Goal: Transaction & Acquisition: Purchase product/service

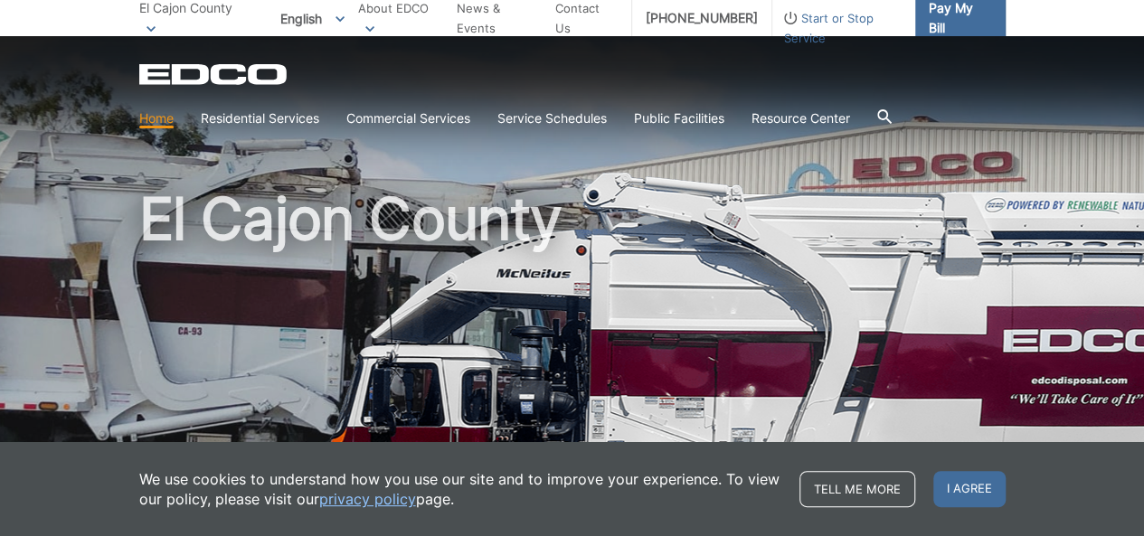
click at [966, 16] on span "Pay My Bill" at bounding box center [960, 18] width 62 height 40
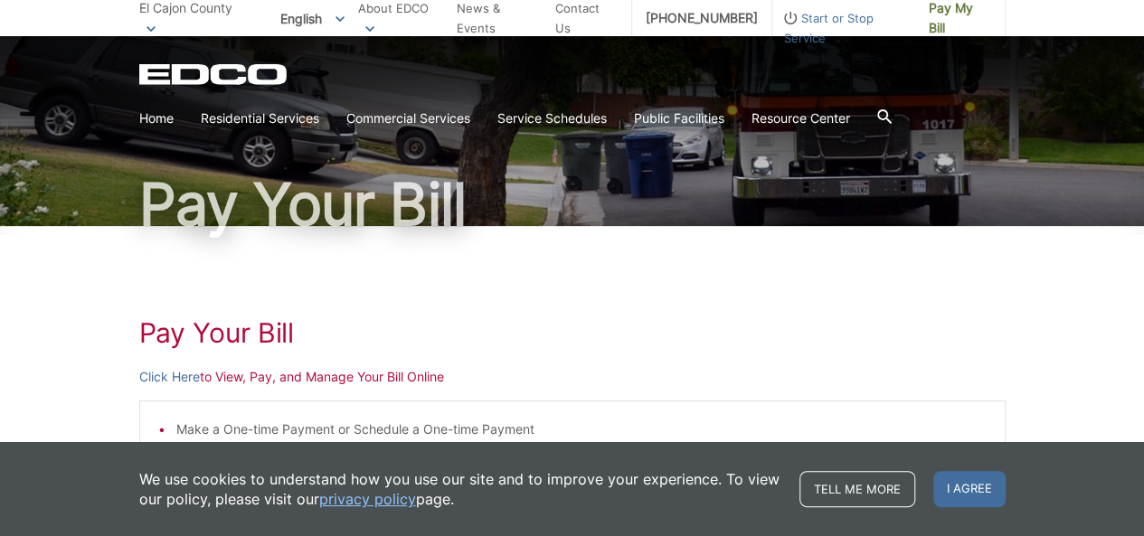
scroll to position [181, 0]
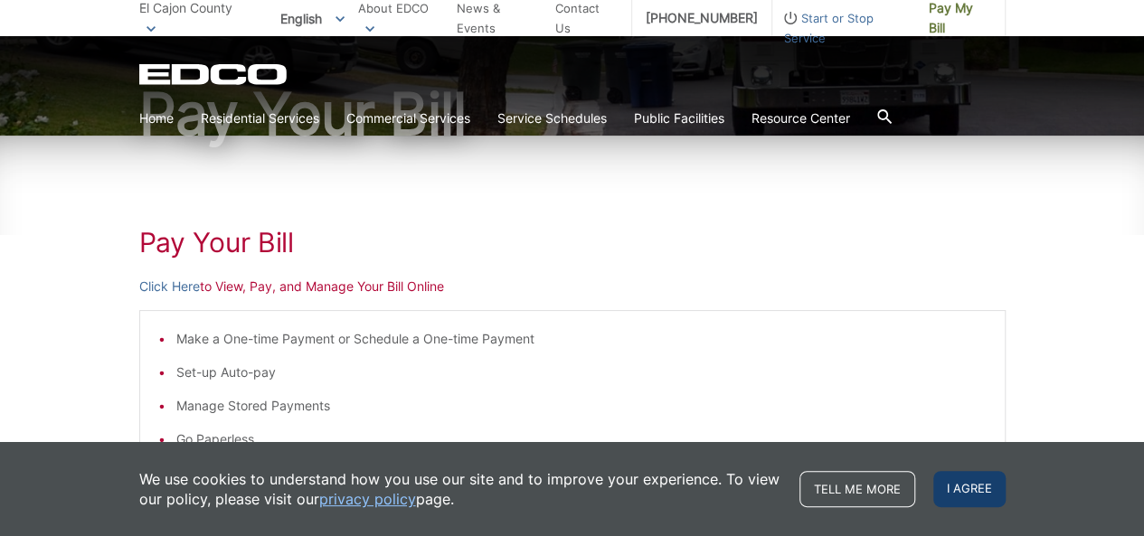
click at [965, 491] on span "I agree" at bounding box center [970, 489] width 72 height 36
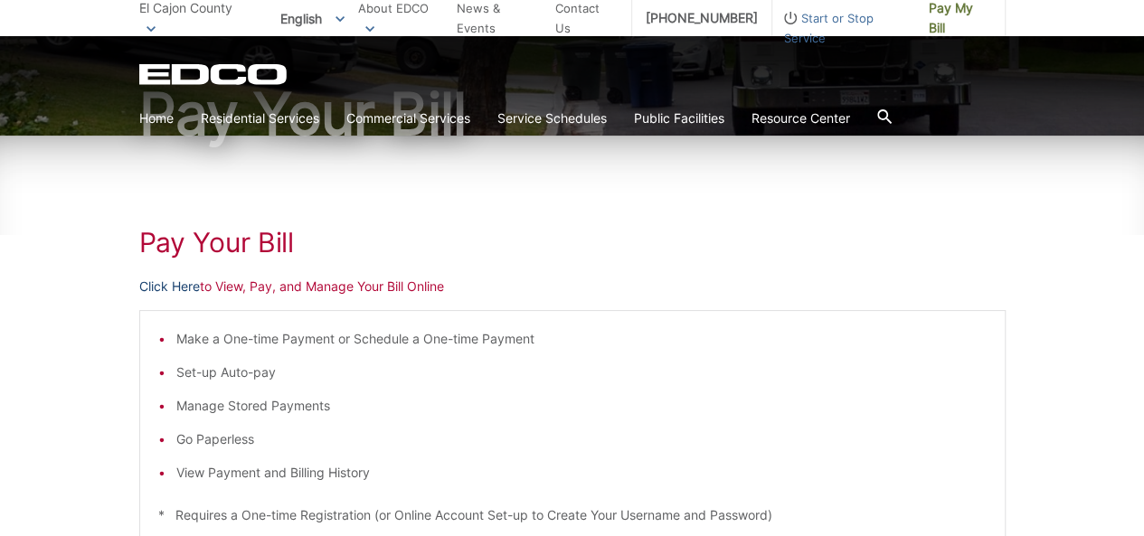
click at [174, 290] on link "Click Here" at bounding box center [169, 287] width 61 height 20
